Goal: Find specific page/section: Find specific page/section

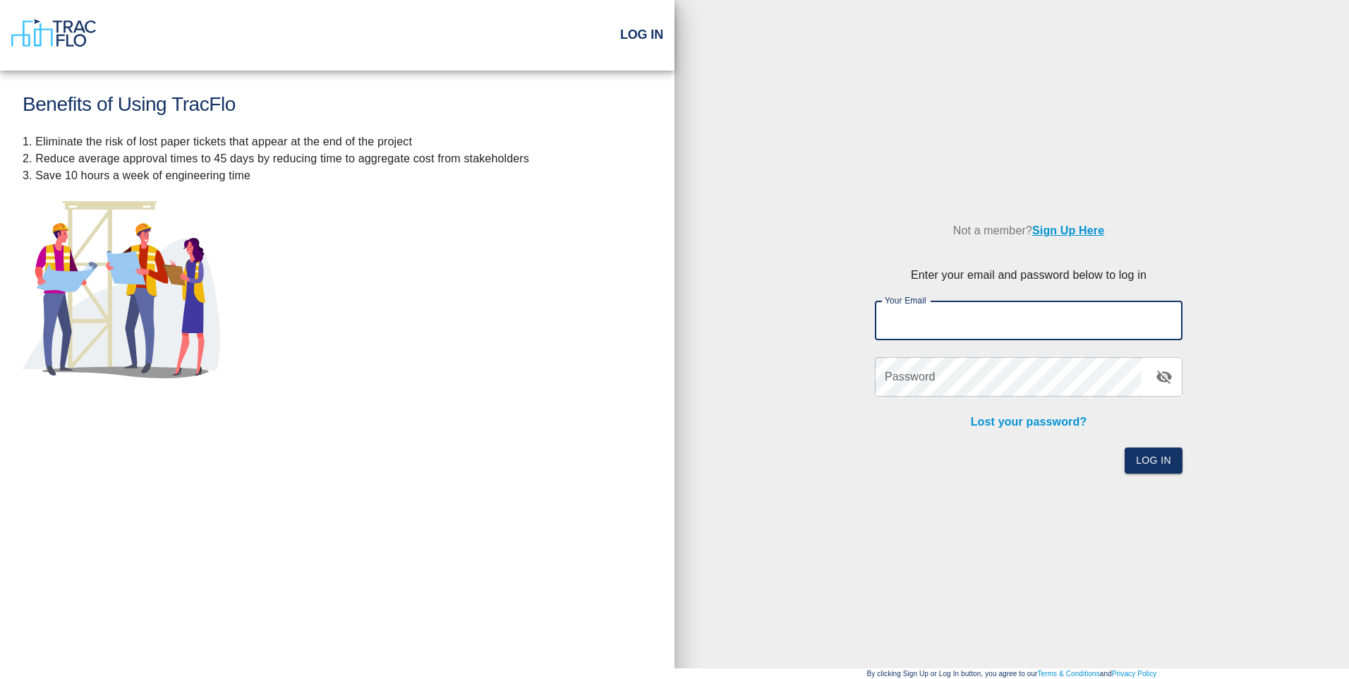
click at [917, 318] on input "Your Email" at bounding box center [1029, 321] width 308 height 40
type input "[EMAIL_ADDRESS][DOMAIN_NAME]"
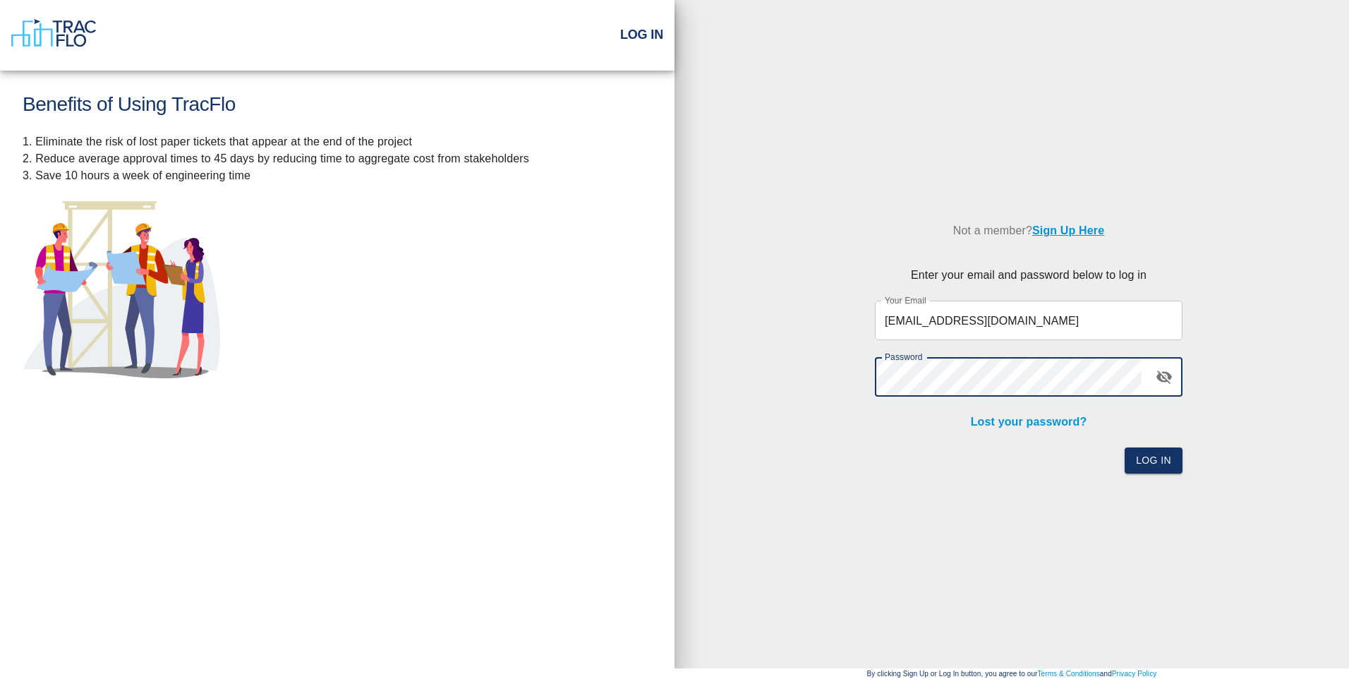
click at [1125, 447] on button "Log In" at bounding box center [1154, 460] width 58 height 26
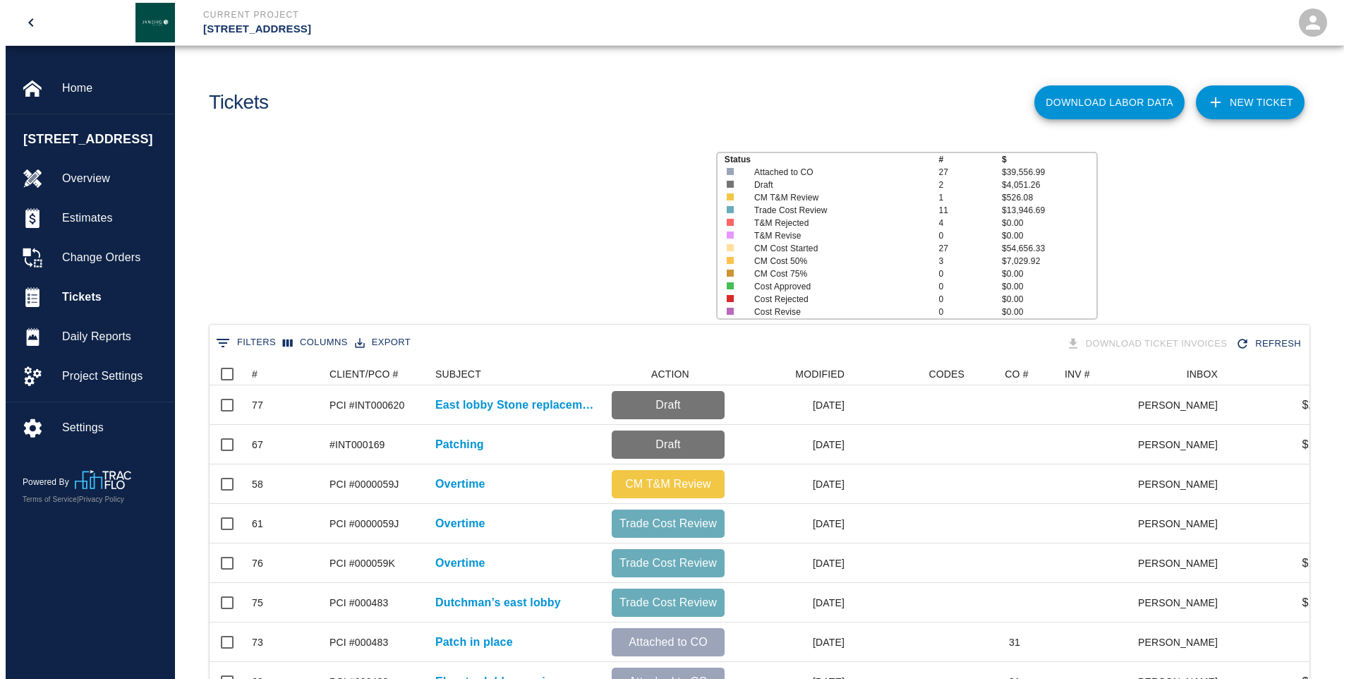
scroll to position [11, 11]
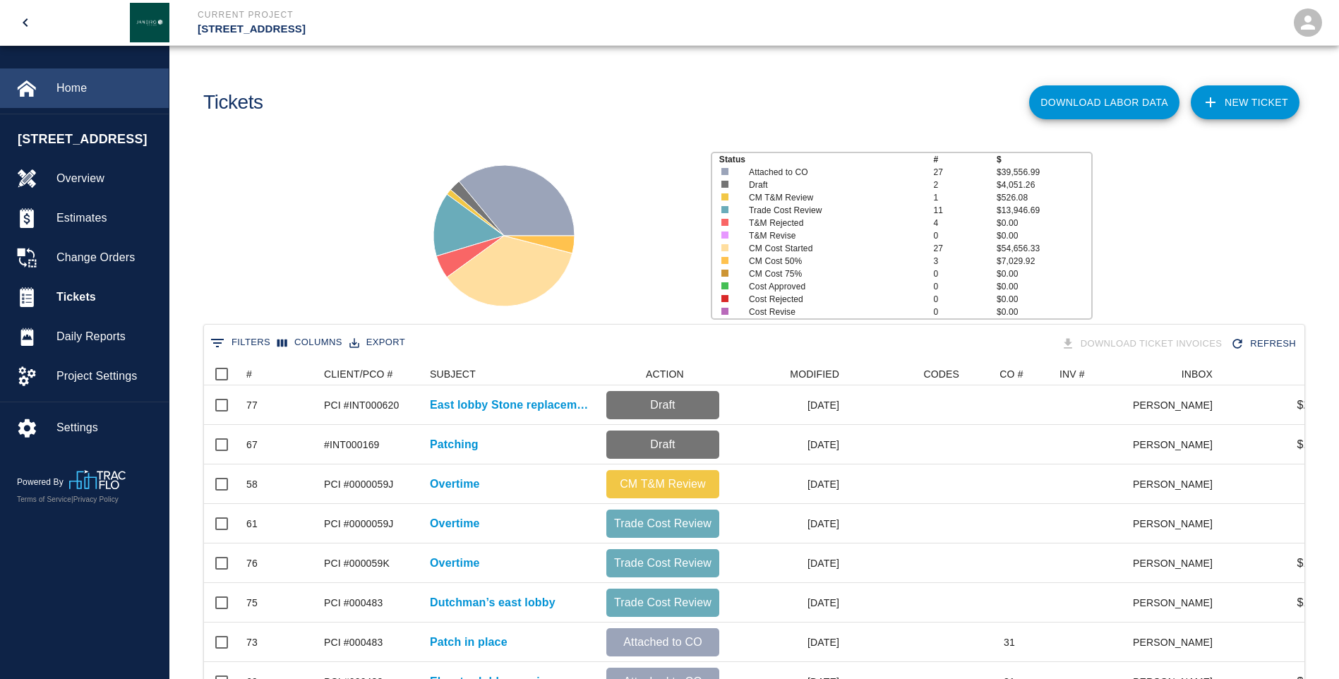
click at [69, 80] on span "Home" at bounding box center [106, 88] width 101 height 17
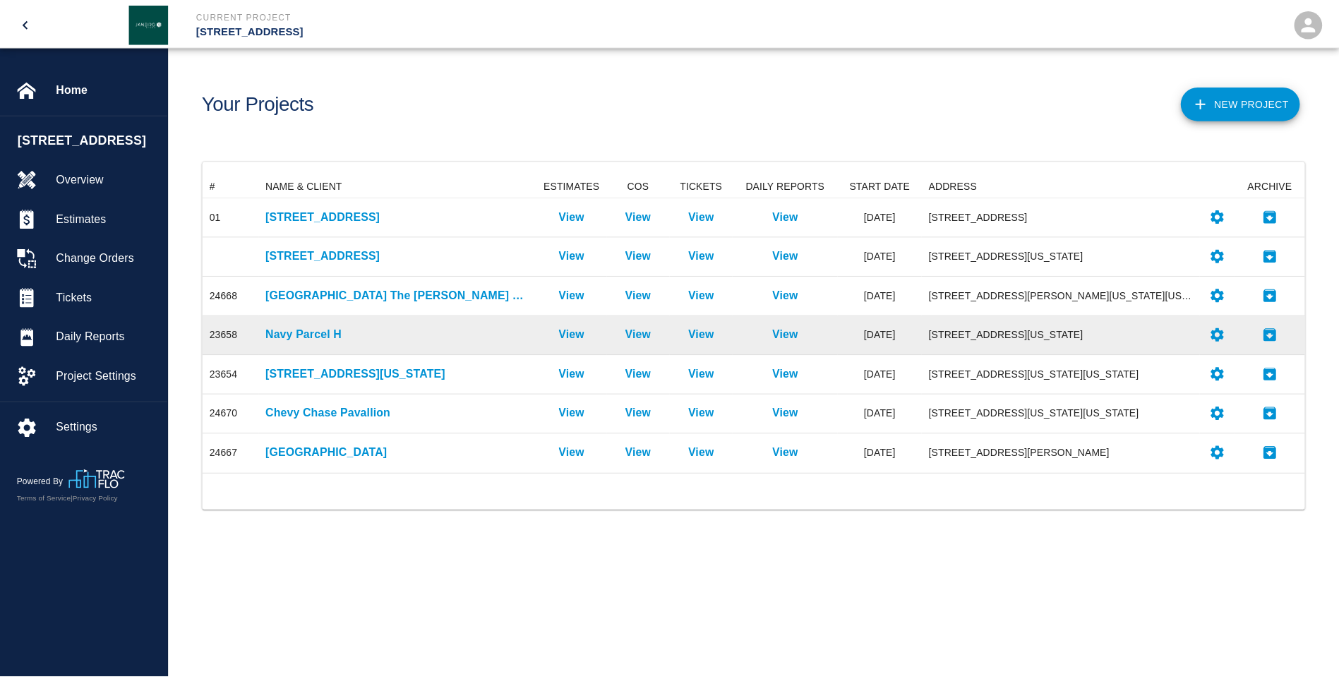
scroll to position [289, 1100]
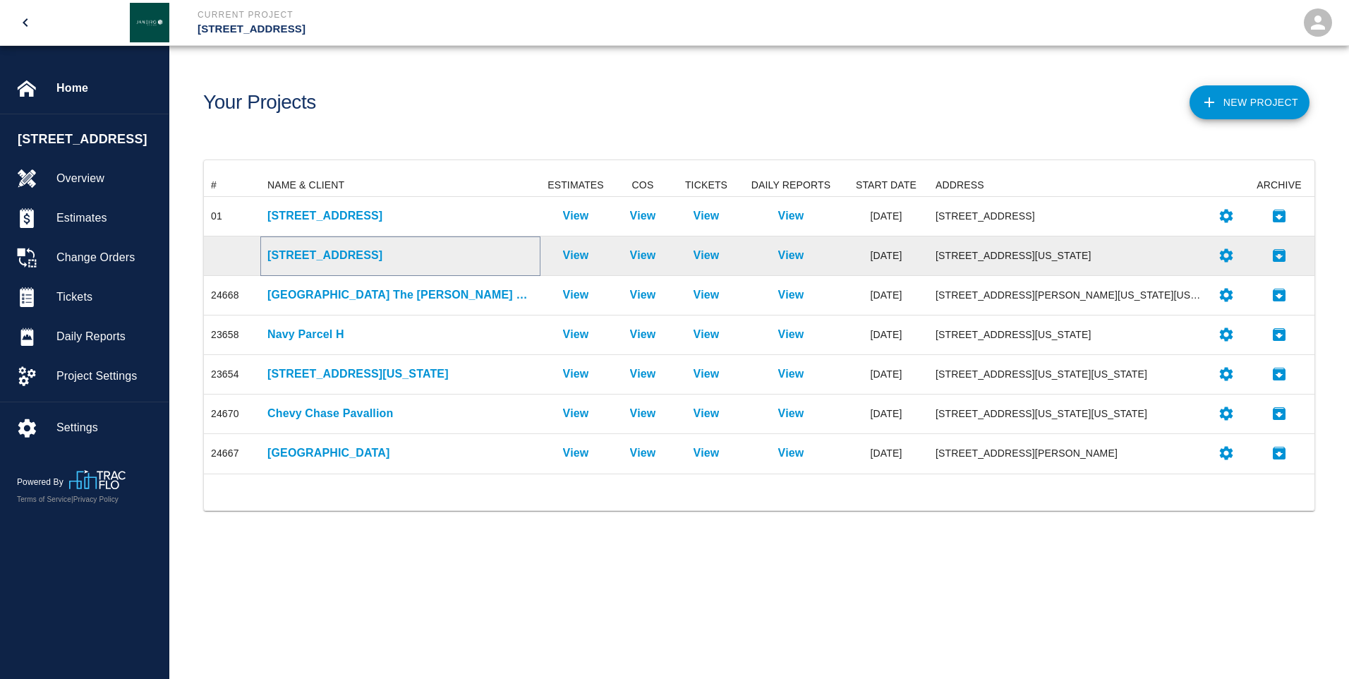
click at [310, 249] on p "[STREET_ADDRESS]" at bounding box center [400, 255] width 266 height 17
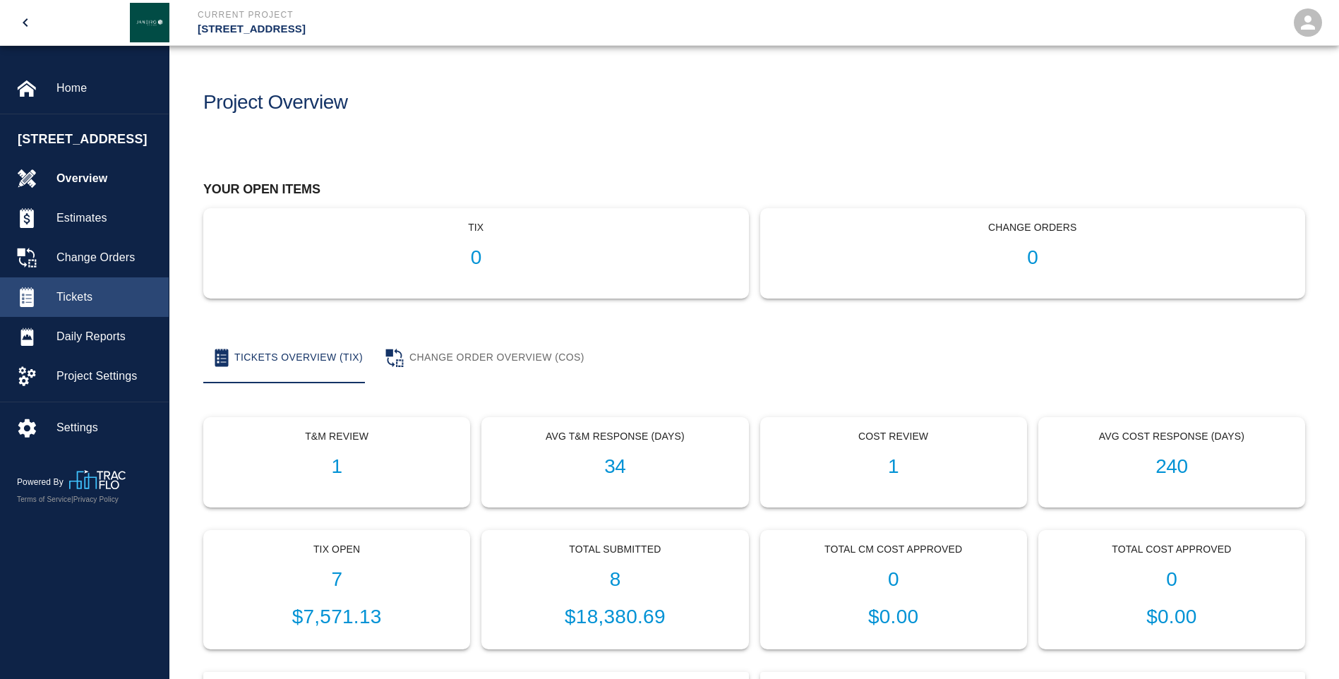
click at [92, 296] on span "Tickets" at bounding box center [106, 297] width 101 height 17
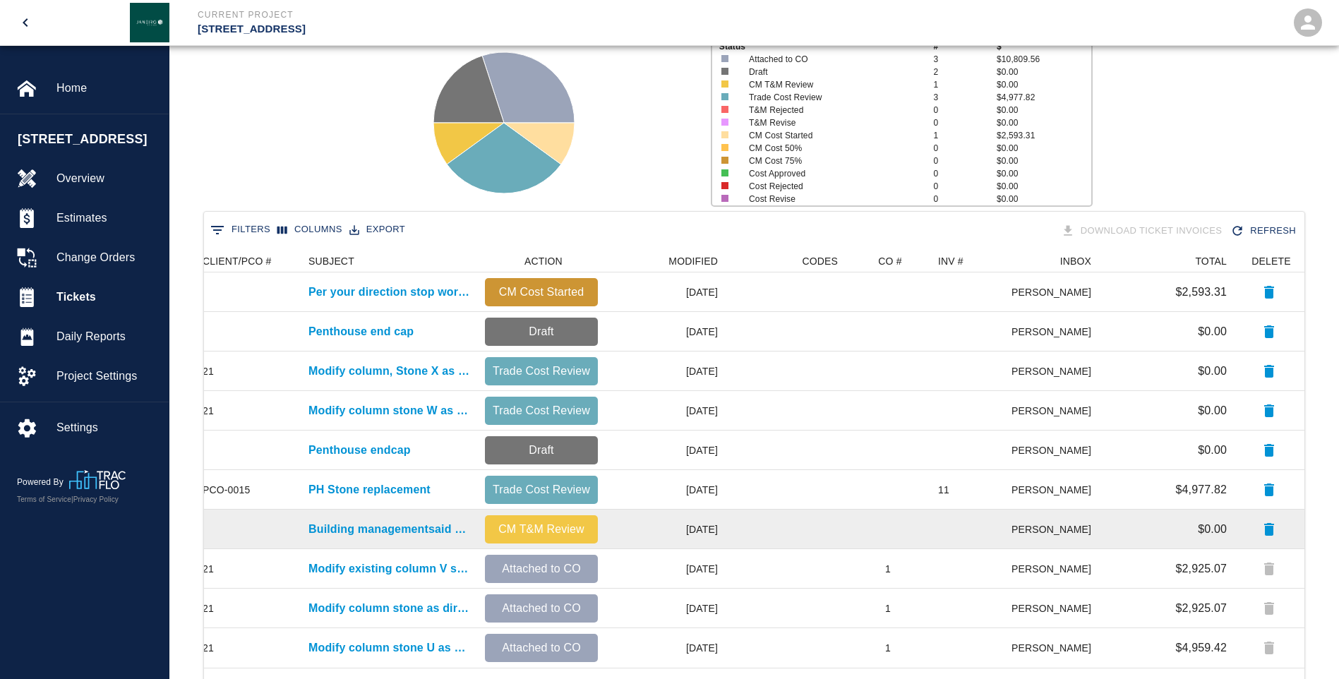
scroll to position [183, 0]
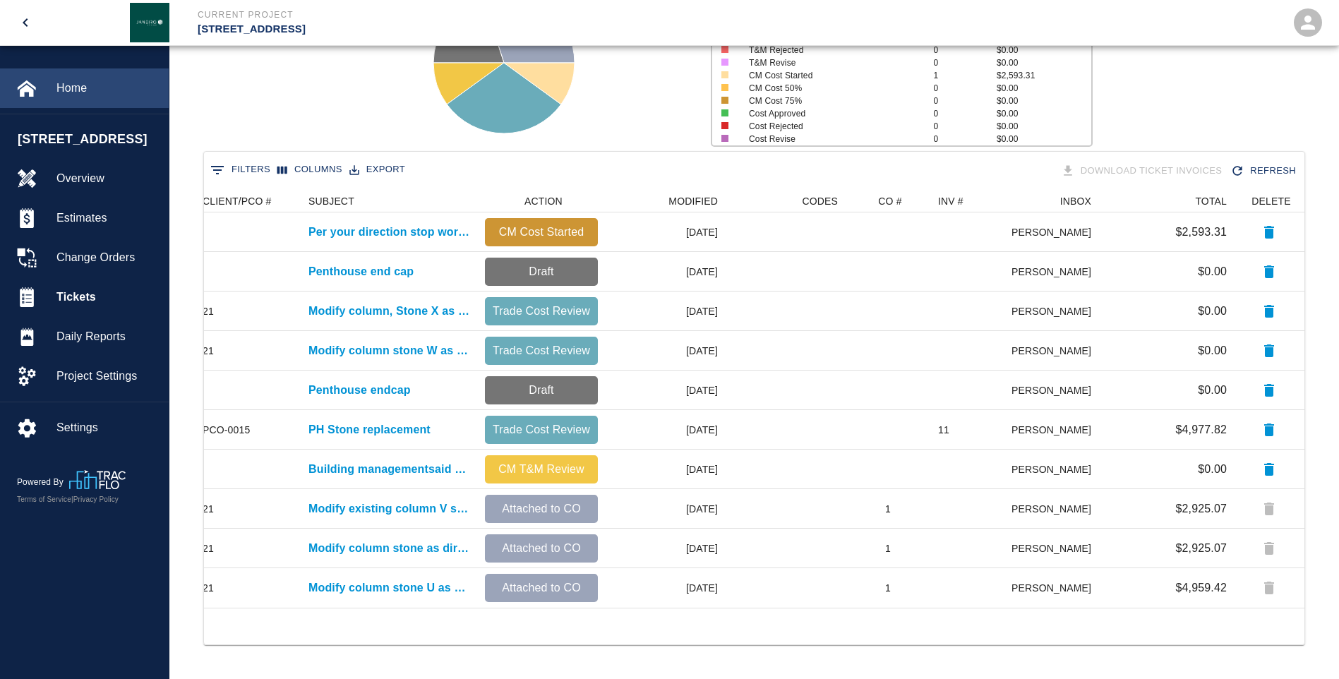
click at [78, 83] on span "Home" at bounding box center [106, 88] width 101 height 17
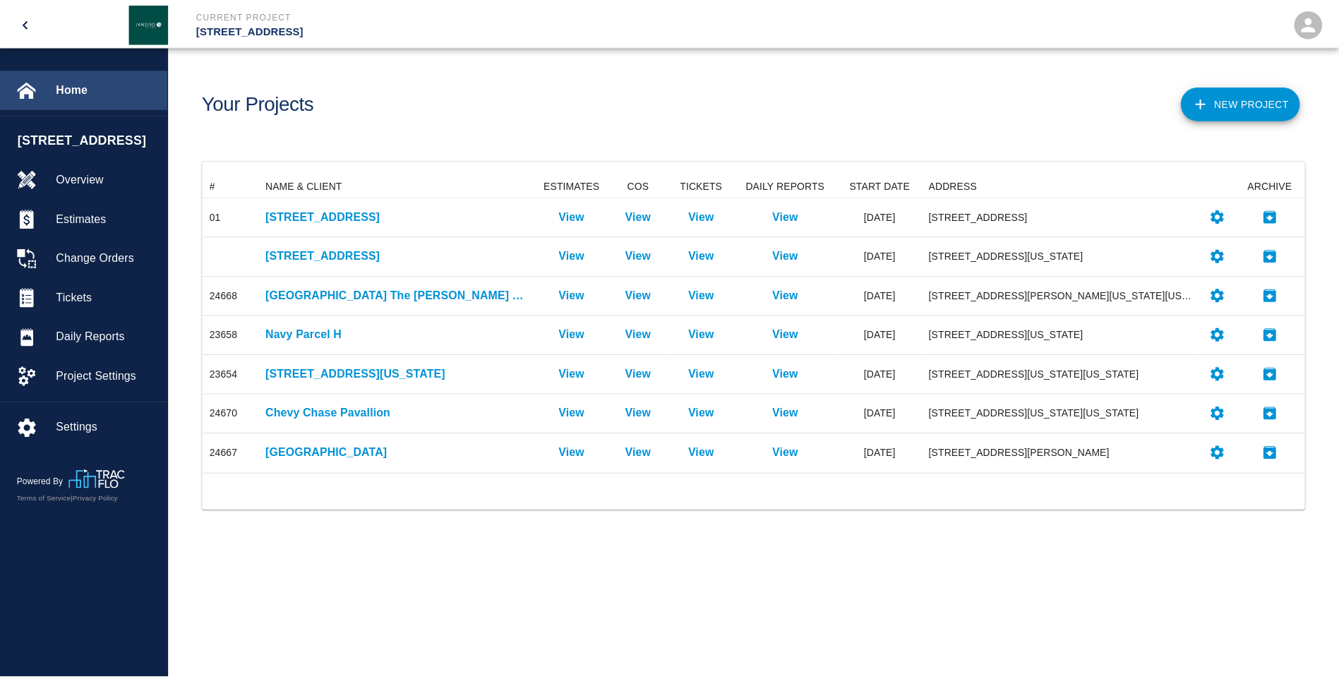
scroll to position [289, 1100]
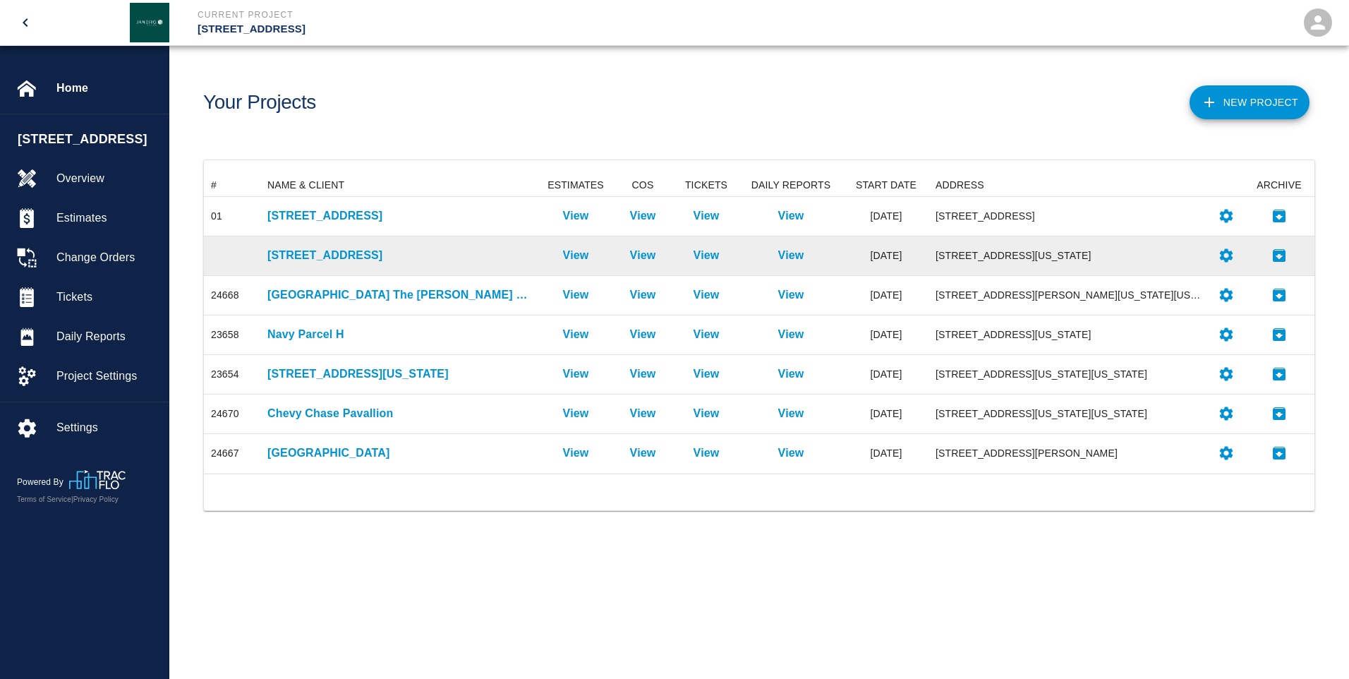
click at [320, 265] on div "[STREET_ADDRESS]" at bounding box center [400, 256] width 280 height 40
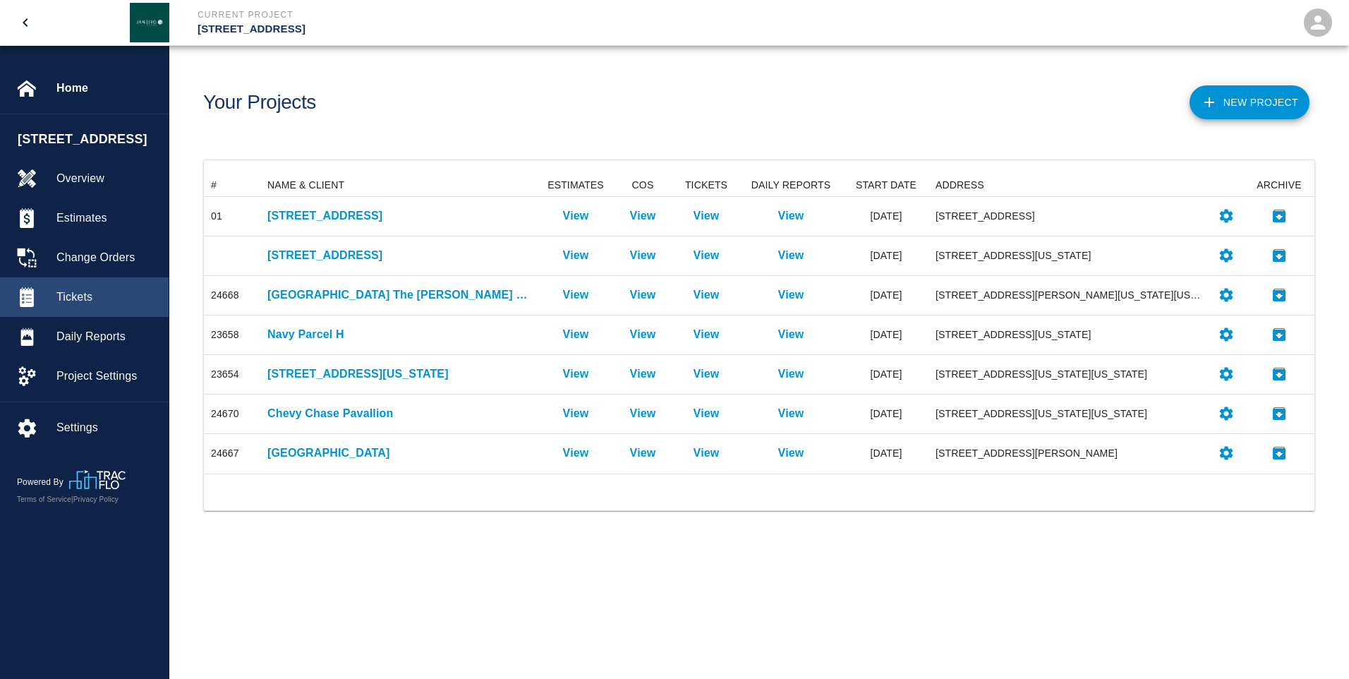
click at [80, 291] on span "Tickets" at bounding box center [106, 297] width 101 height 17
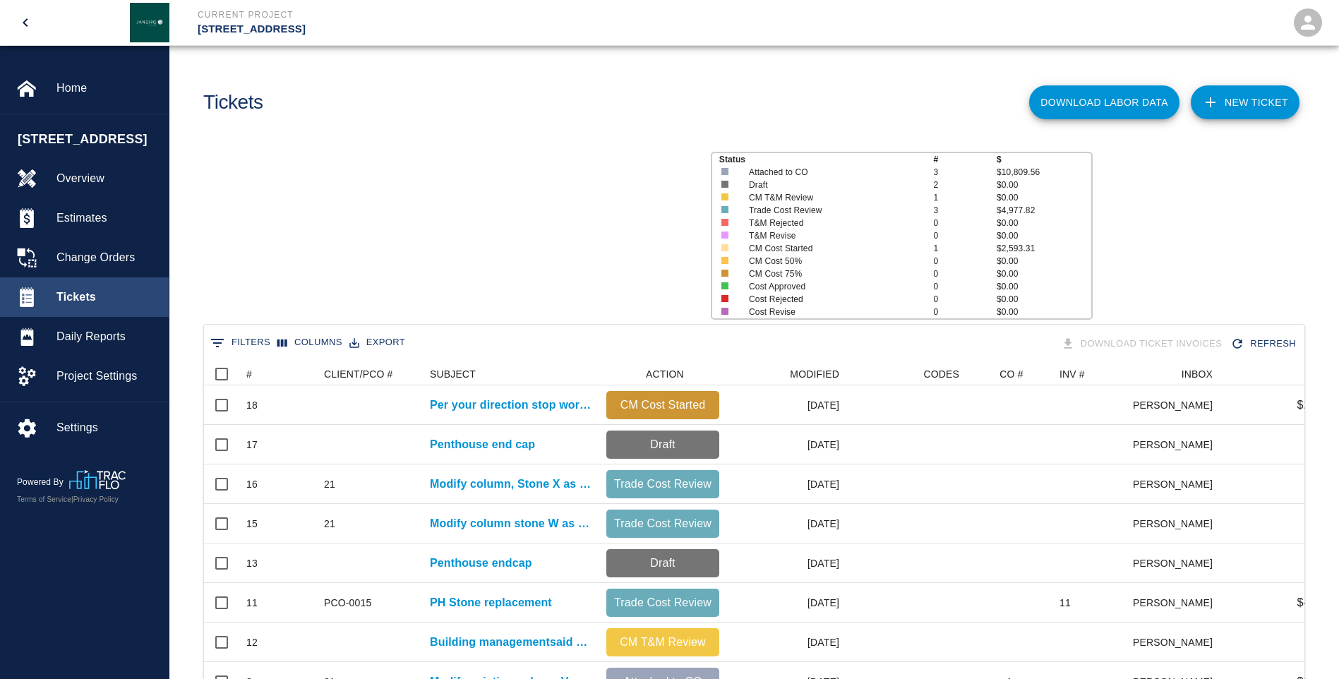
scroll to position [418, 1090]
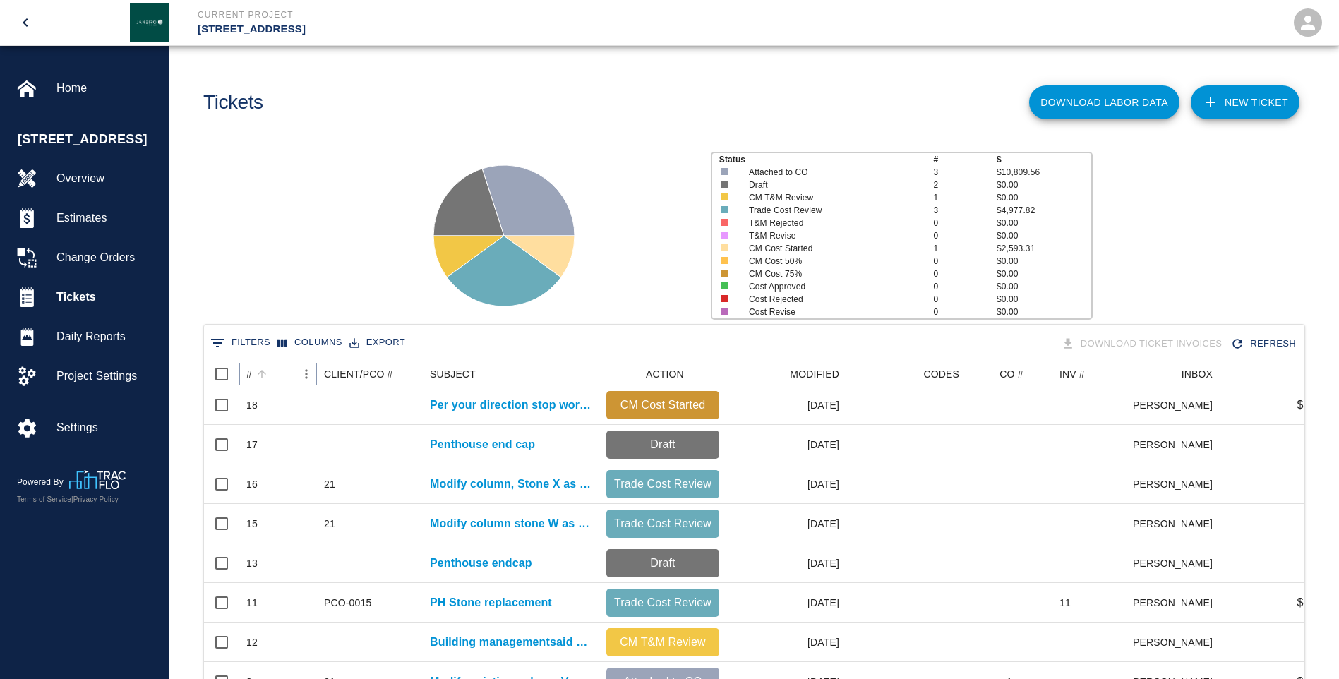
click at [254, 372] on button "Sort" at bounding box center [262, 374] width 20 height 20
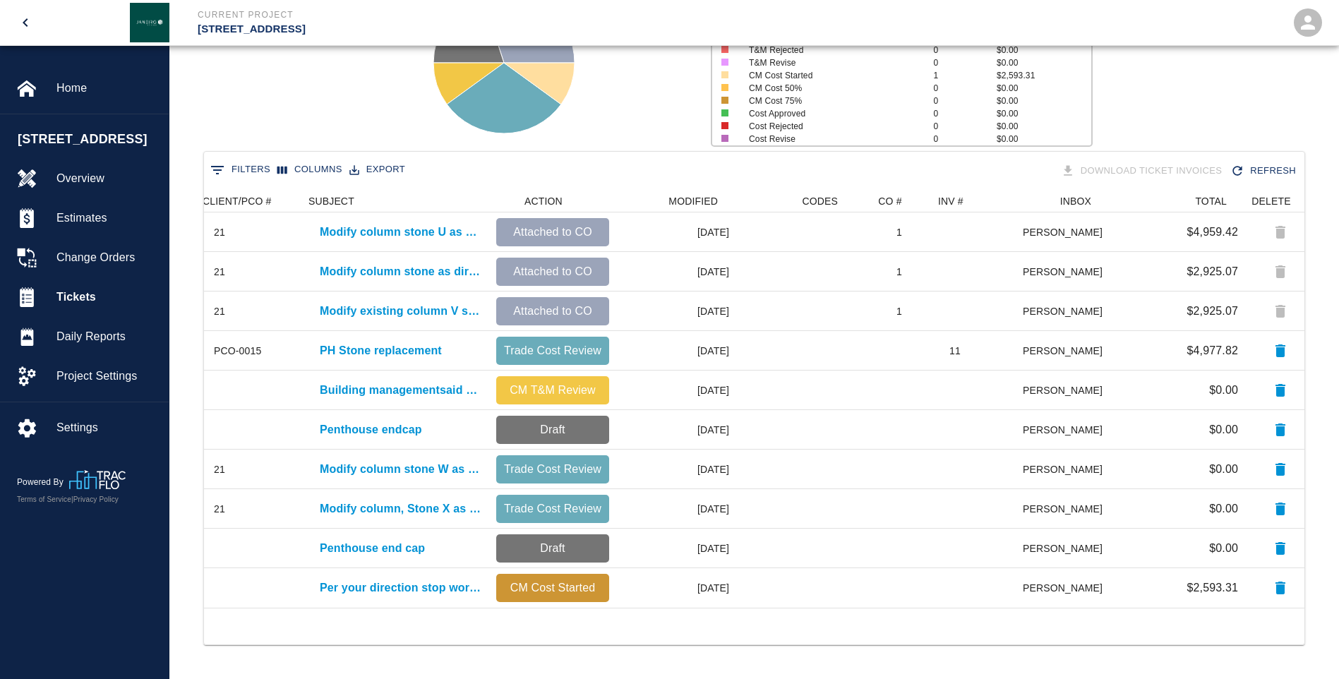
scroll to position [0, 121]
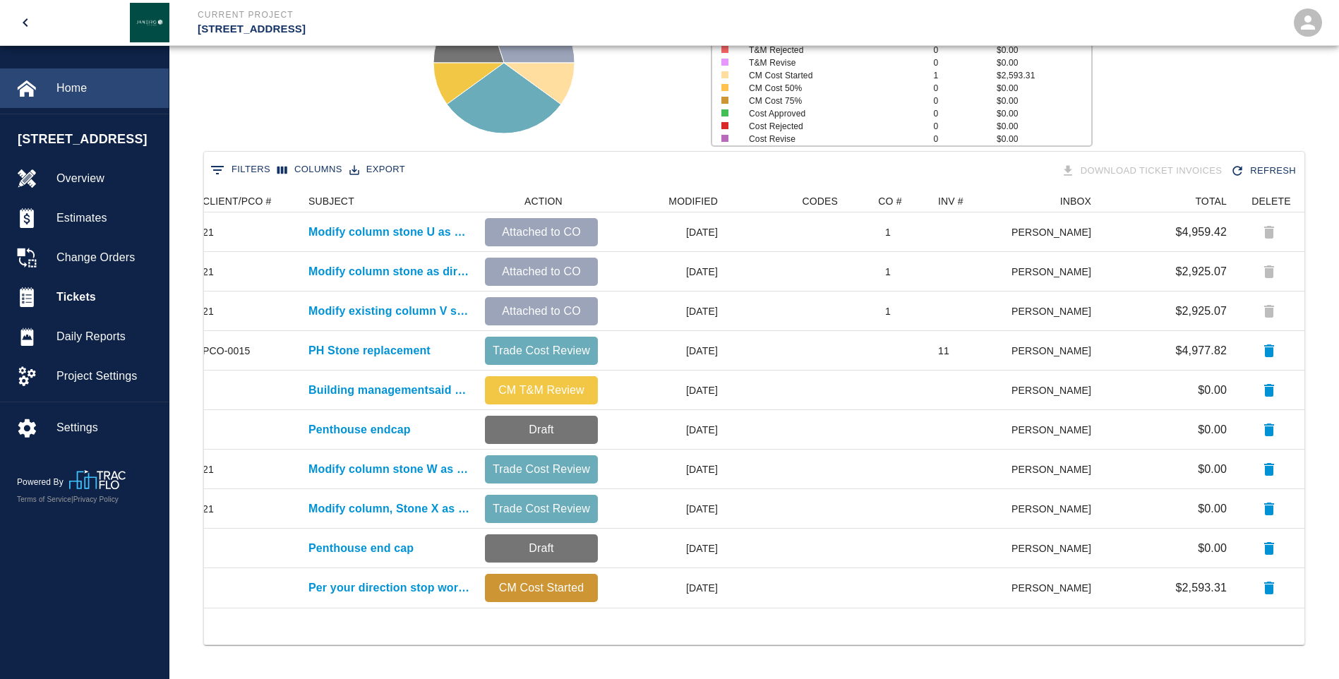
click at [70, 89] on span "Home" at bounding box center [106, 88] width 101 height 17
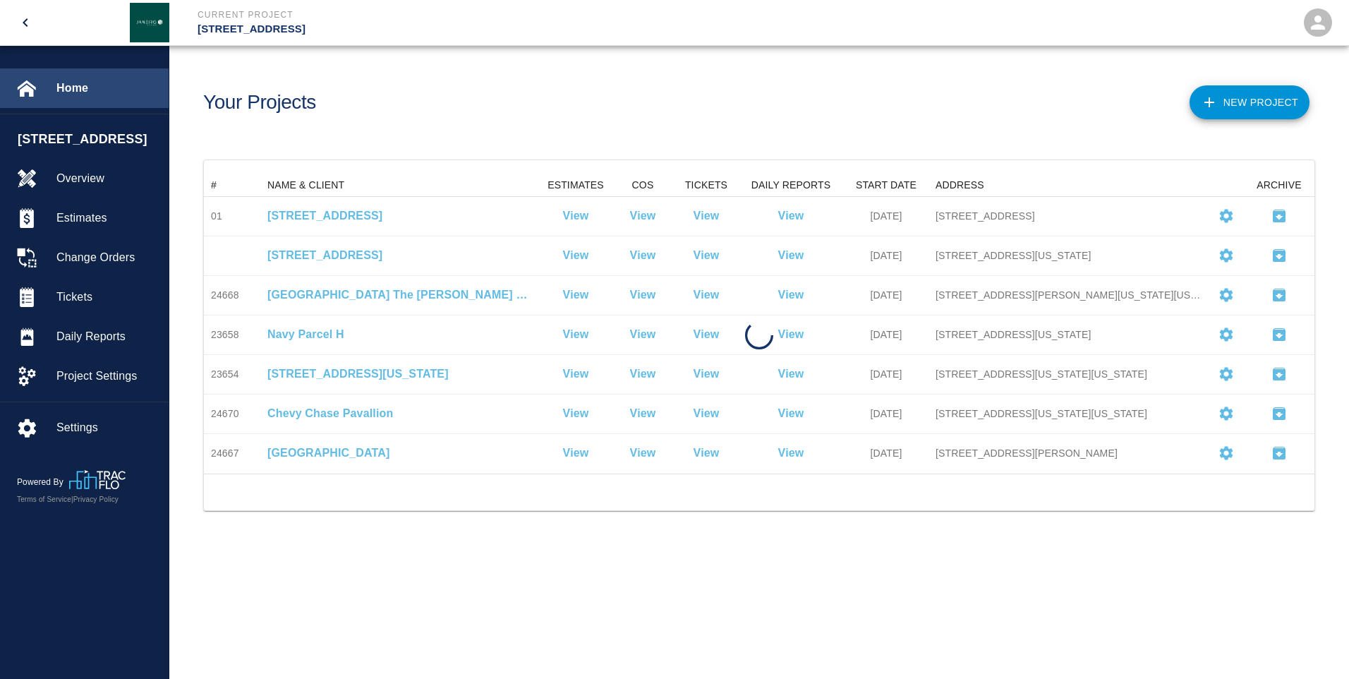
scroll to position [289, 1100]
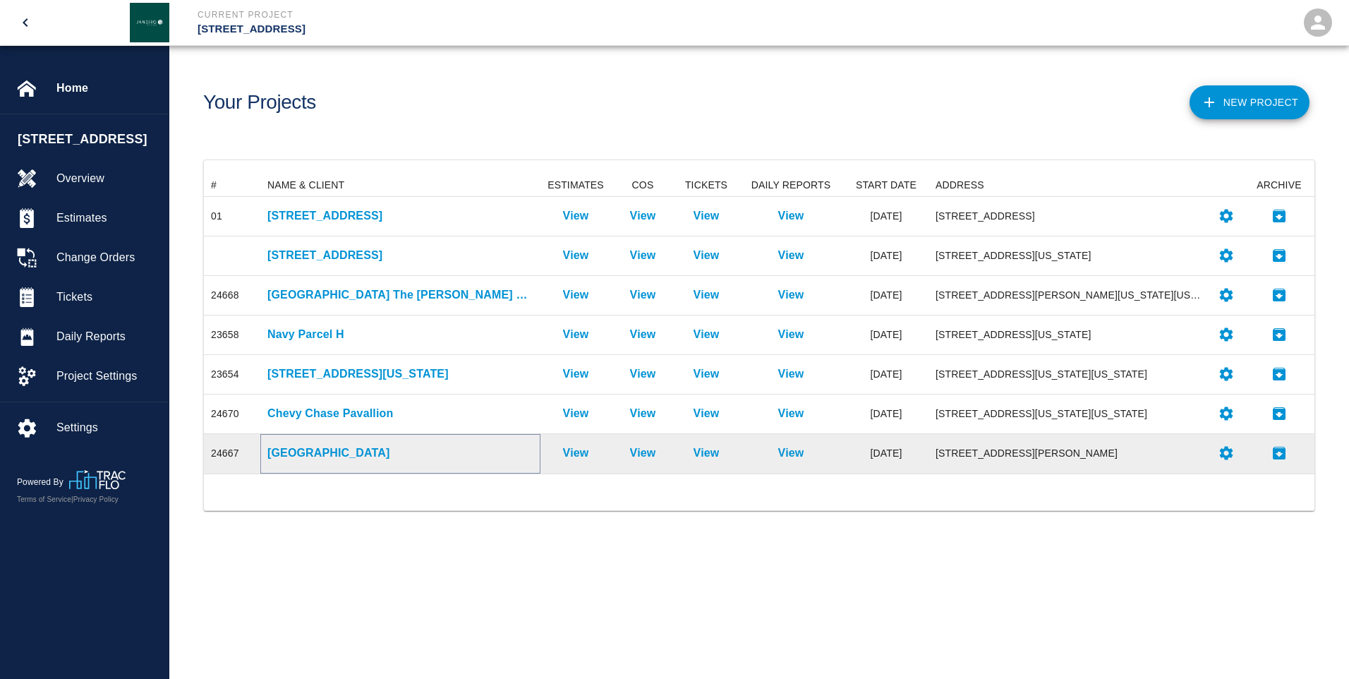
click at [268, 454] on p "[GEOGRAPHIC_DATA]" at bounding box center [400, 453] width 266 height 17
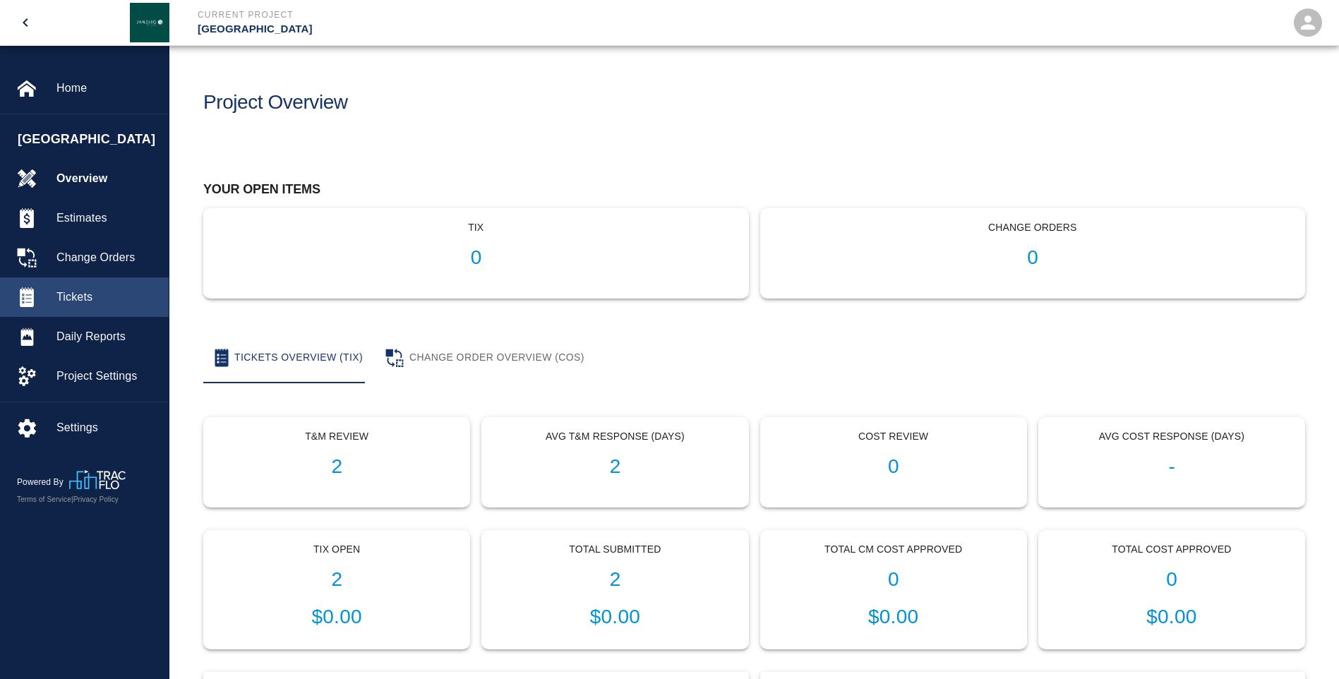
click at [92, 294] on span "Tickets" at bounding box center [106, 297] width 101 height 17
